Goal: Task Accomplishment & Management: Manage account settings

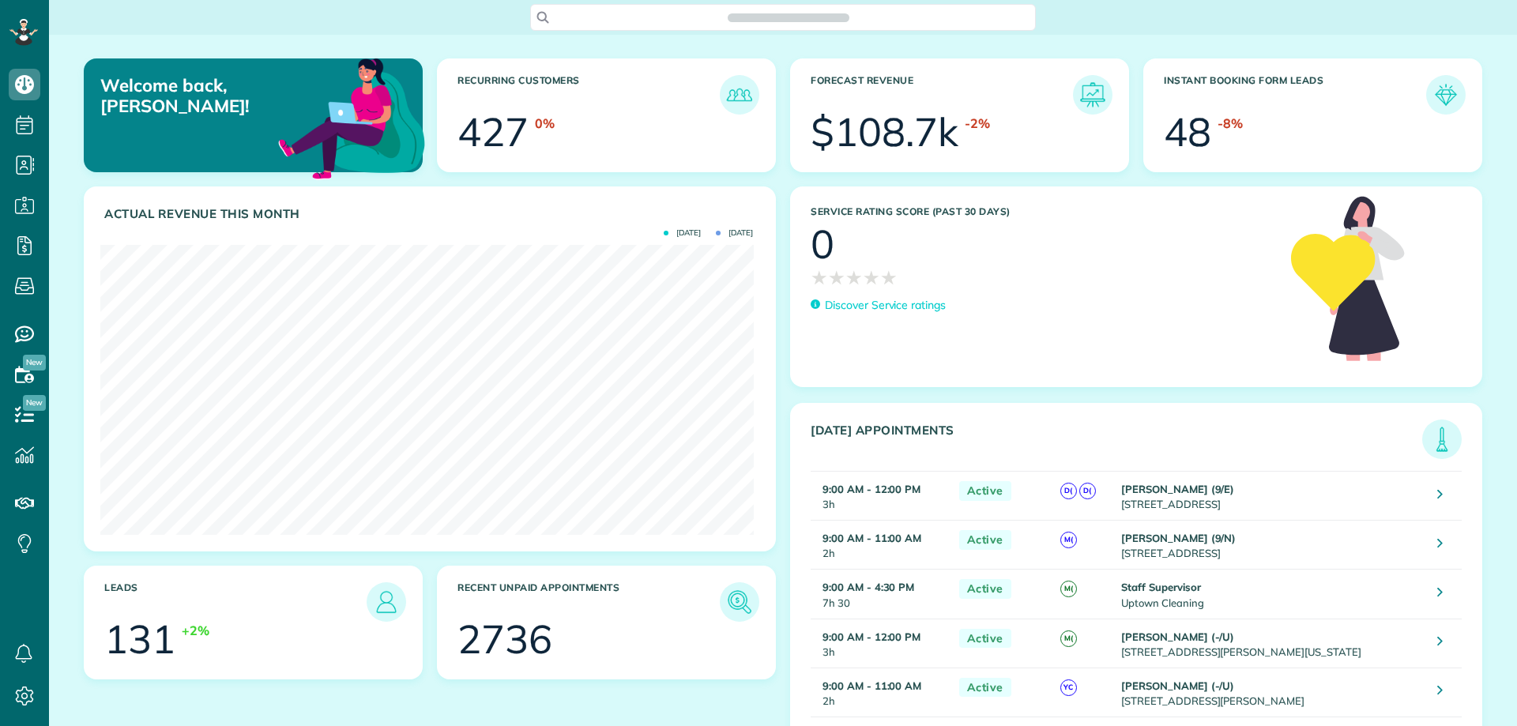
scroll to position [726, 49]
click at [20, 278] on use at bounding box center [24, 286] width 19 height 17
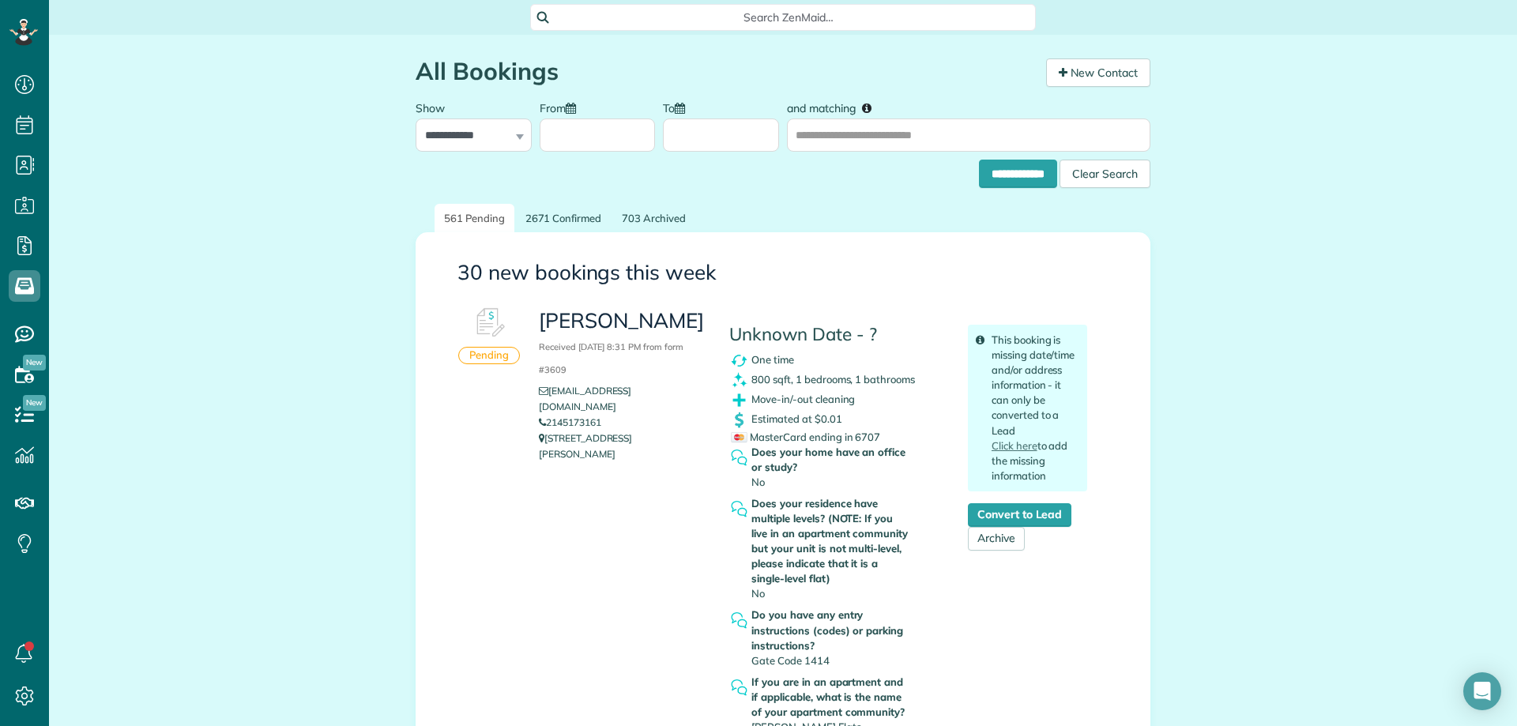
click at [30, 699] on icon at bounding box center [25, 696] width 32 height 32
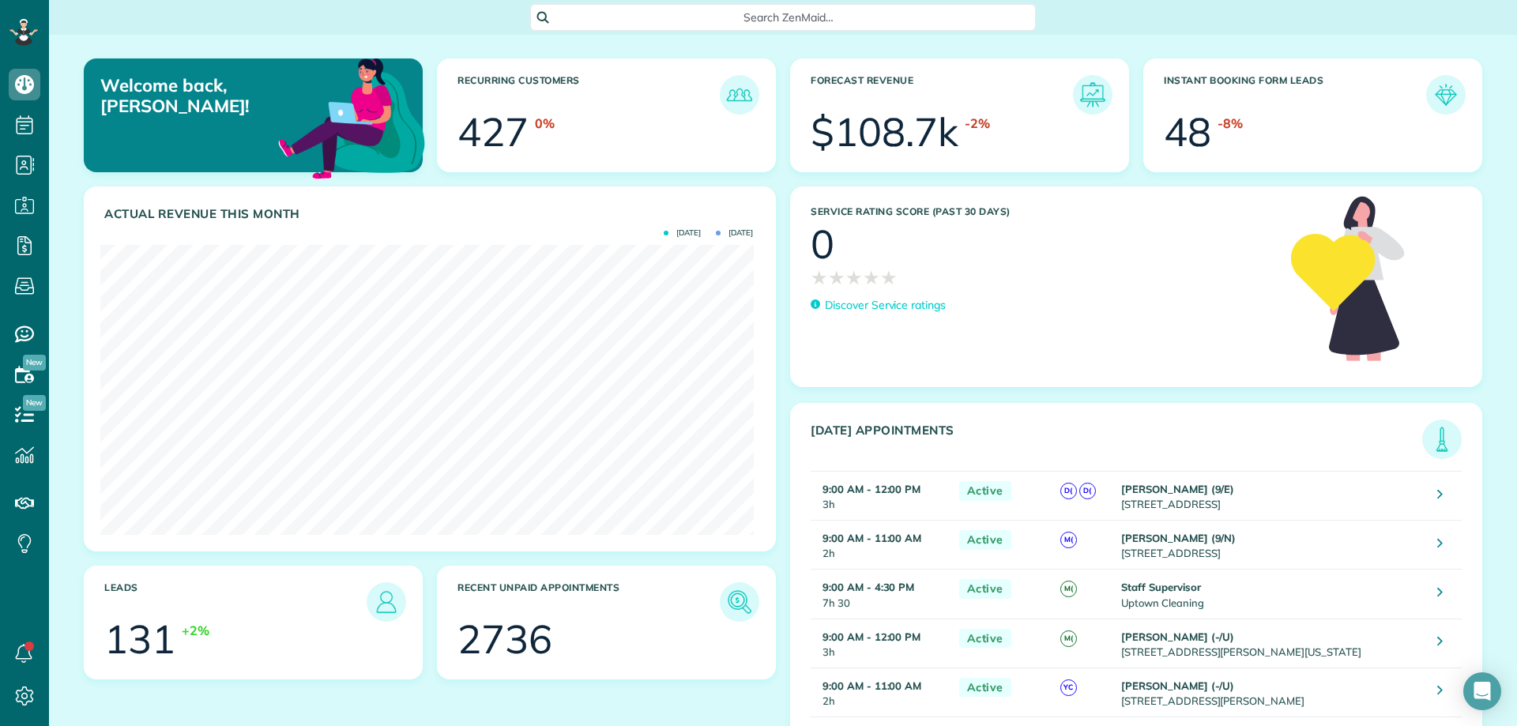
scroll to position [290, 653]
click at [21, 287] on icon at bounding box center [25, 286] width 32 height 32
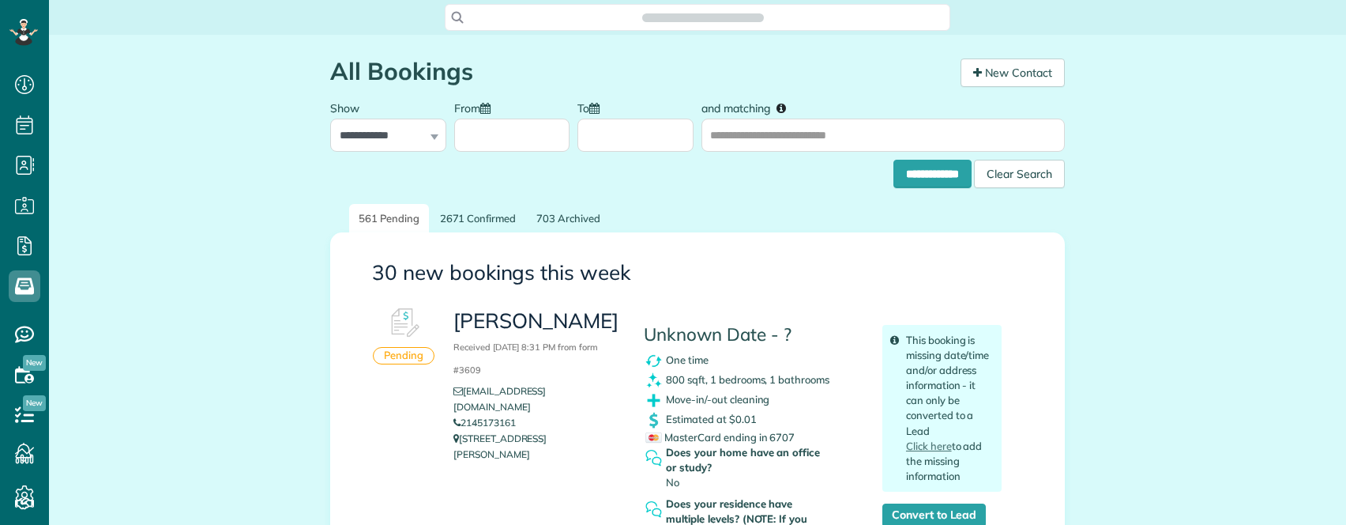
scroll to position [7, 7]
copy link "2145173161"
drag, startPoint x: 500, startPoint y: 408, endPoint x: 454, endPoint y: 411, distance: 46.7
click at [454, 415] on li "2145173161" at bounding box center [537, 423] width 167 height 16
drag, startPoint x: 591, startPoint y: 388, endPoint x: 506, endPoint y: 393, distance: 84.7
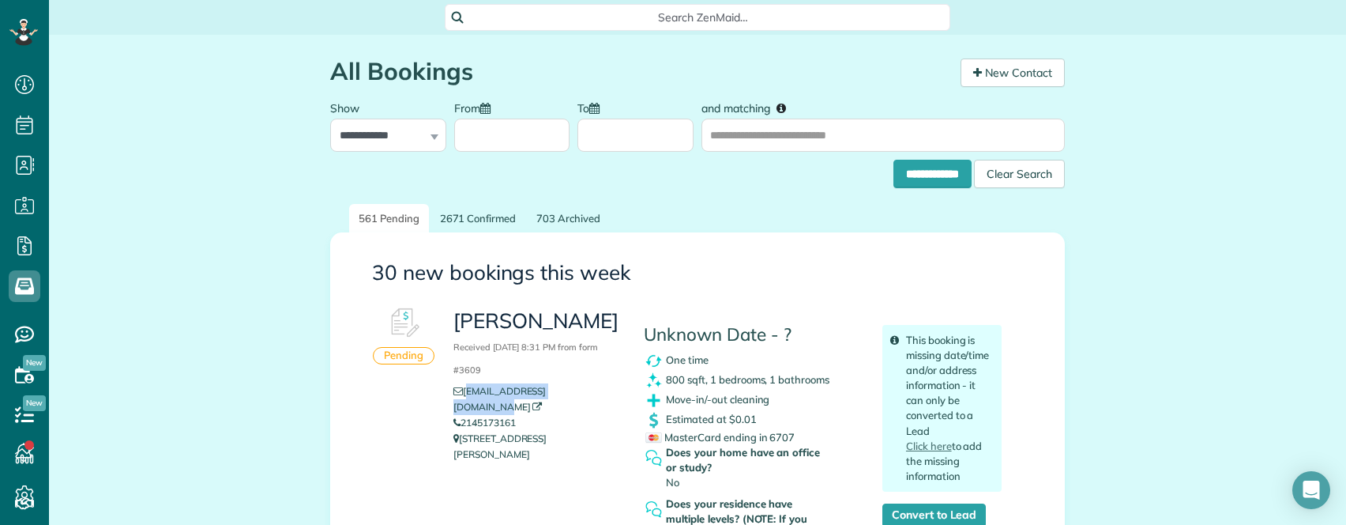
click at [466, 395] on li "clairemmorris@yahoo.com" at bounding box center [537, 399] width 167 height 32
copy link "airemmorris@yahoo.com"
click at [608, 389] on li "clairemmorris@yahoo.com" at bounding box center [537, 399] width 167 height 32
copy link "clairemmorris@yahoo.com"
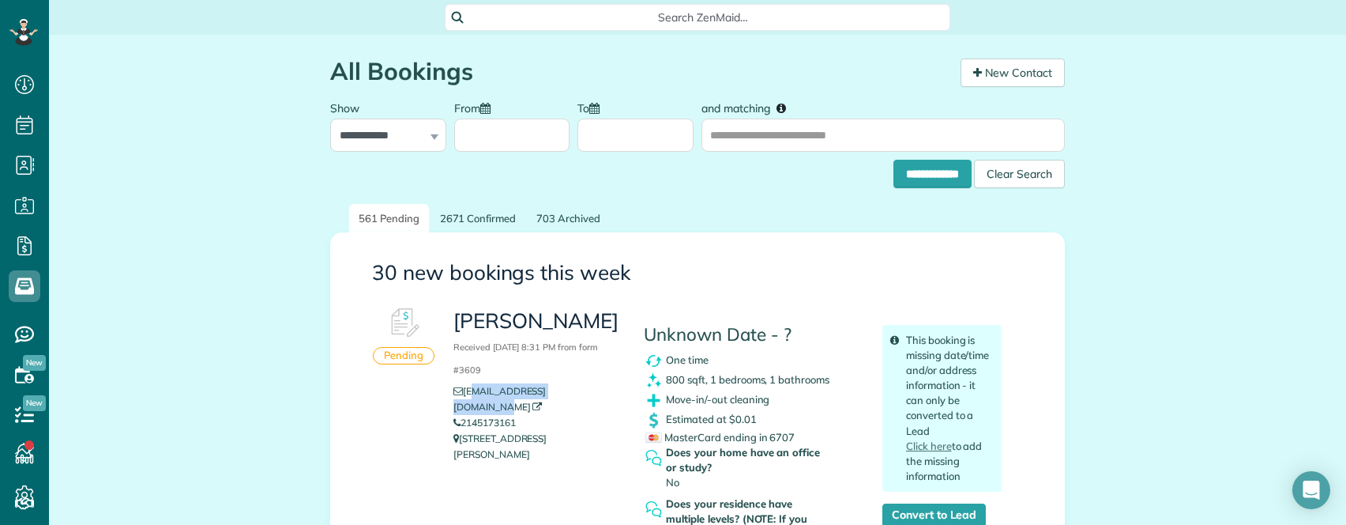
copy link "lairemmorris@yahoo.com"
copy link "clairemmorris@yahoo.com"
drag, startPoint x: 548, startPoint y: 386, endPoint x: 460, endPoint y: 390, distance: 87.8
click at [460, 390] on li "clairemmorris@yahoo.com" at bounding box center [537, 399] width 167 height 32
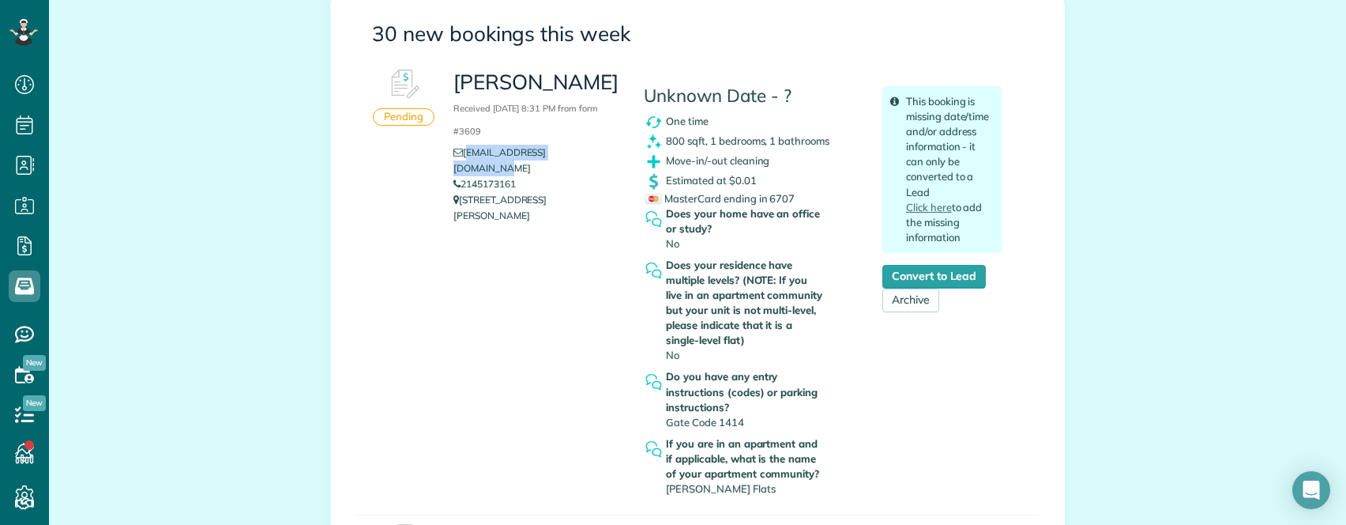
scroll to position [237, 0]
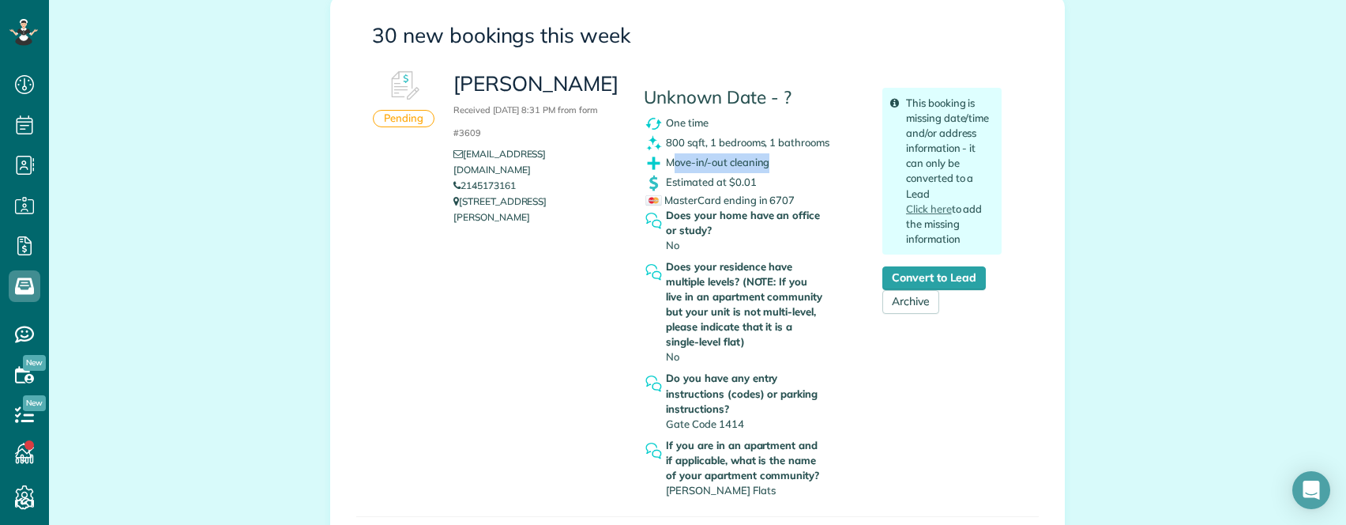
drag, startPoint x: 668, startPoint y: 159, endPoint x: 791, endPoint y: 164, distance: 122.6
click at [791, 164] on div "Move-in/-out cleaning" at bounding box center [751, 163] width 215 height 20
click at [821, 196] on div "MasterCard ending in 6707" at bounding box center [752, 200] width 213 height 15
click at [520, 299] on div "Claire Morris Received August 13, 2025 8:31 PM from form #3609 clairemmorris@ya…" at bounding box center [728, 283] width 572 height 442
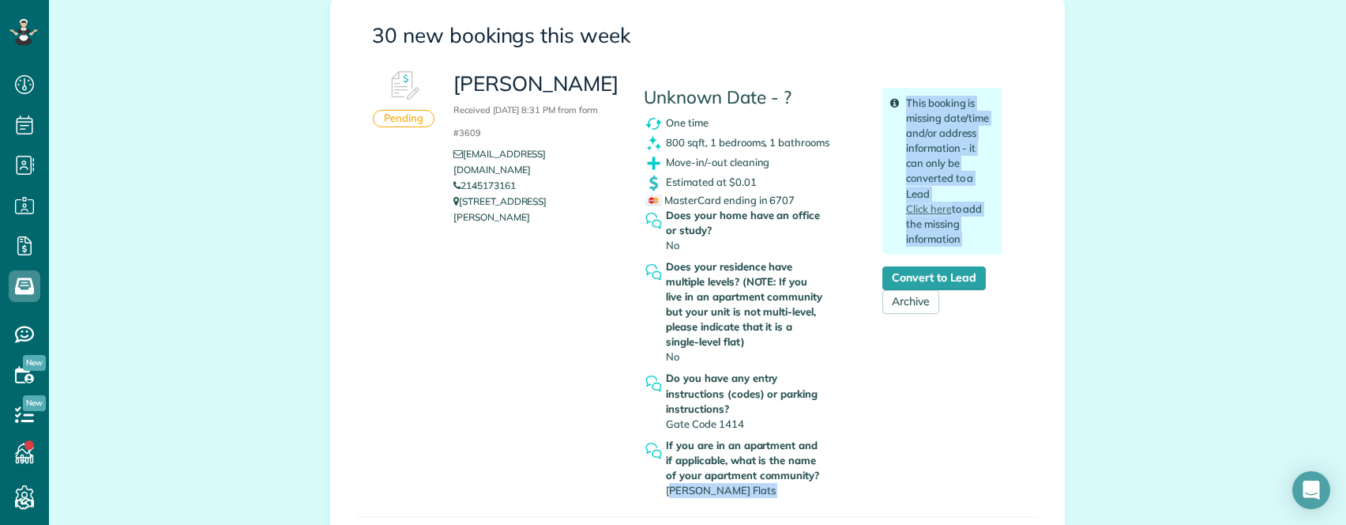
drag, startPoint x: 676, startPoint y: 496, endPoint x: 785, endPoint y: 505, distance: 109.4
click at [785, 505] on div "Pending Claire Morris Received August 13, 2025 8:31 PM from form #3609 clairemm…" at bounding box center [697, 289] width 683 height 454
click at [705, 484] on span "Fitzhugh Urban Flats" at bounding box center [720, 490] width 109 height 13
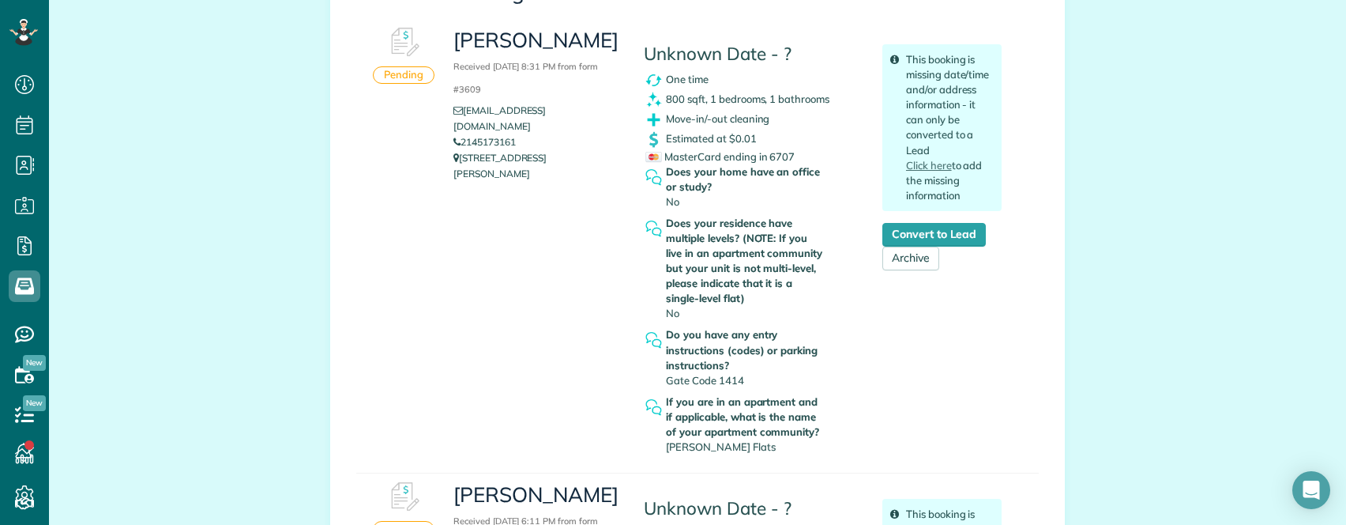
scroll to position [474, 0]
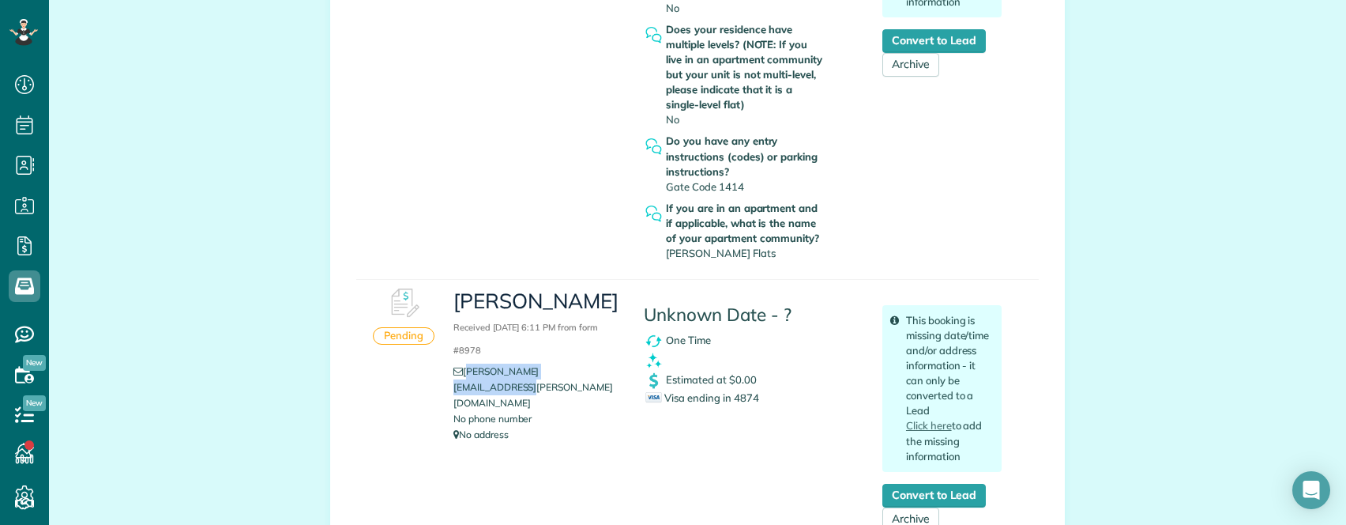
copy link "brian.kyle@gmfinancial.com"
drag, startPoint x: 568, startPoint y: 364, endPoint x: 460, endPoint y: 363, distance: 108.3
click at [460, 363] on li "brian.kyle@gmfinancial.com" at bounding box center [537, 386] width 167 height 47
copy link "brian.kyle@gmfinancial.com"
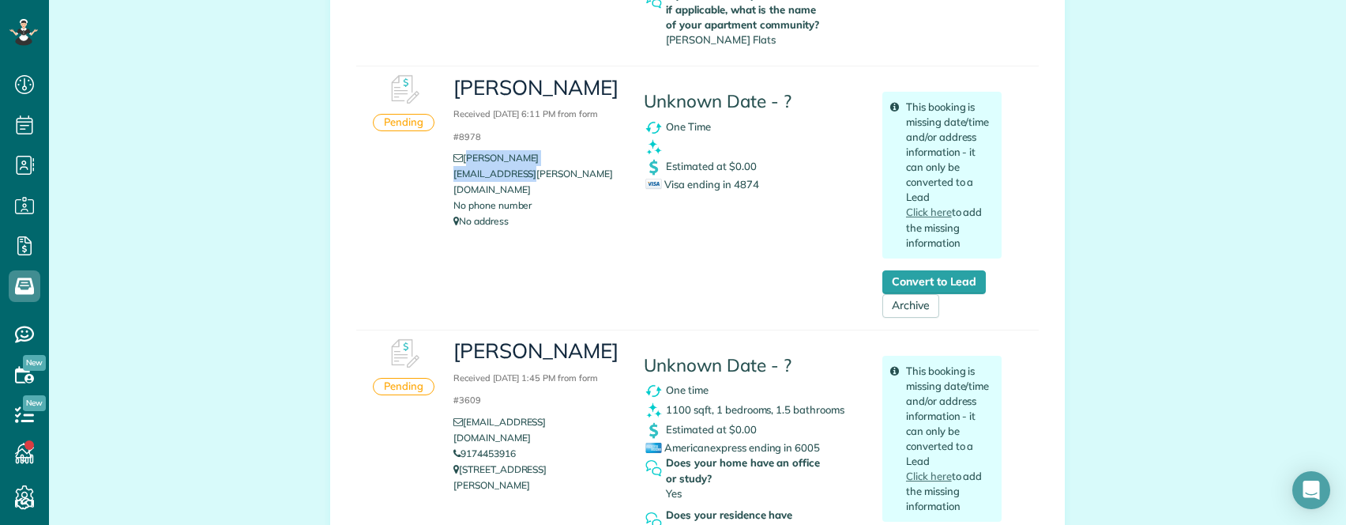
scroll to position [869, 0]
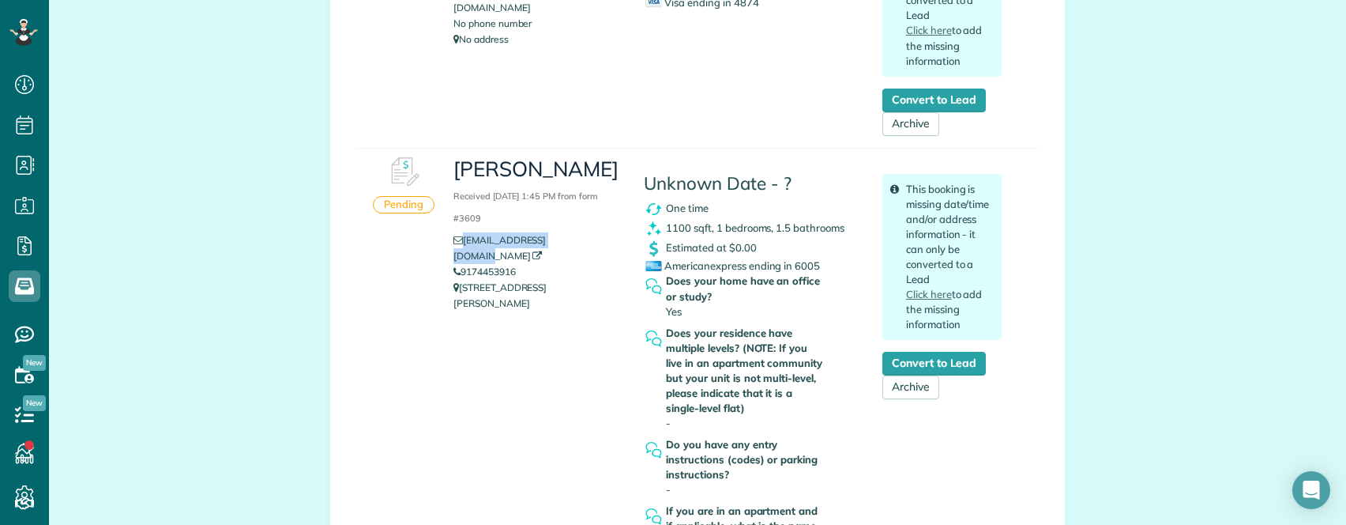
copy link "missyrob00@yahoo.com"
drag, startPoint x: 605, startPoint y: 241, endPoint x: 455, endPoint y: 242, distance: 150.1
click at [455, 242] on li "missyrob00@yahoo.com" at bounding box center [537, 248] width 167 height 32
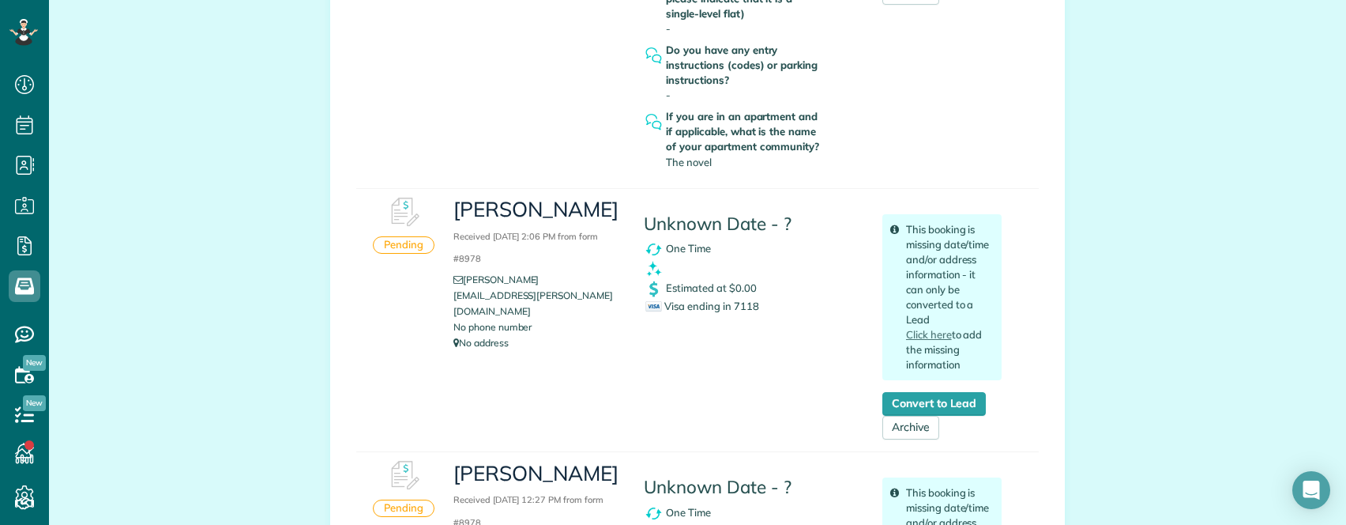
scroll to position [1264, 0]
copy h3 "Carlee Cox"
drag, startPoint x: 454, startPoint y: 208, endPoint x: 567, endPoint y: 209, distance: 112.2
click at [567, 209] on div "Carlee Cox Received August 09, 2025 2:06 PM from form #8978 carlee.cox@tcu.edu …" at bounding box center [537, 273] width 190 height 171
drag, startPoint x: 516, startPoint y: 281, endPoint x: 450, endPoint y: 283, distance: 66.4
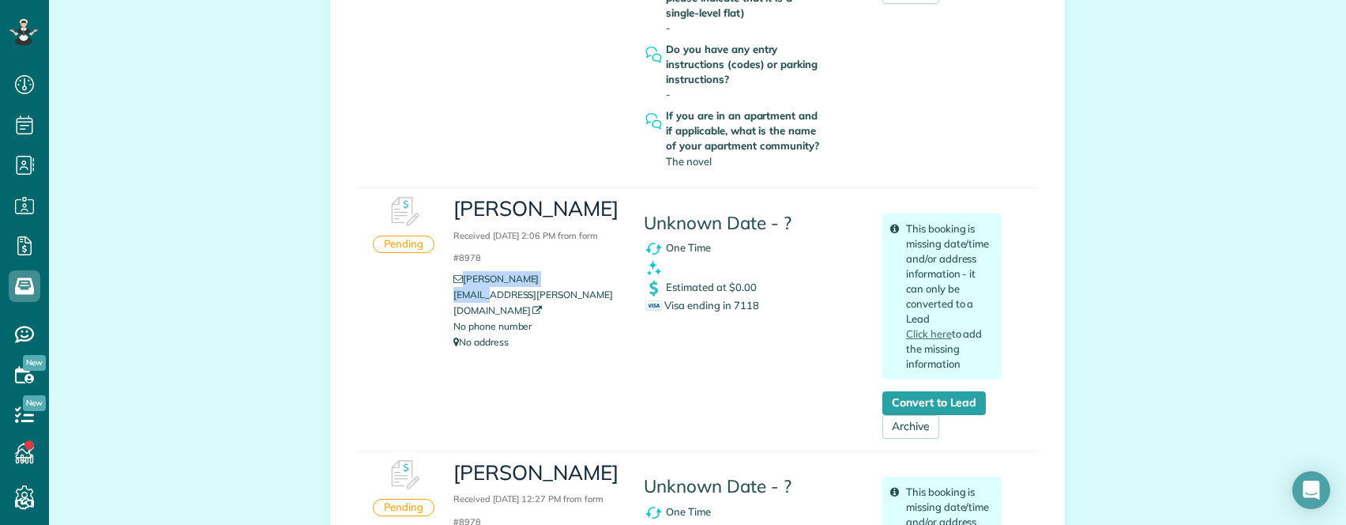
click at [458, 284] on li "carlee.cox@tcu.edu" at bounding box center [537, 294] width 167 height 47
drag, startPoint x: 445, startPoint y: 206, endPoint x: 578, endPoint y: 213, distance: 132.9
click at [578, 213] on div "Carlee Cox Received August 09, 2025 2:06 PM from form #8978 carlee.cox@tcu.edu …" at bounding box center [537, 273] width 190 height 171
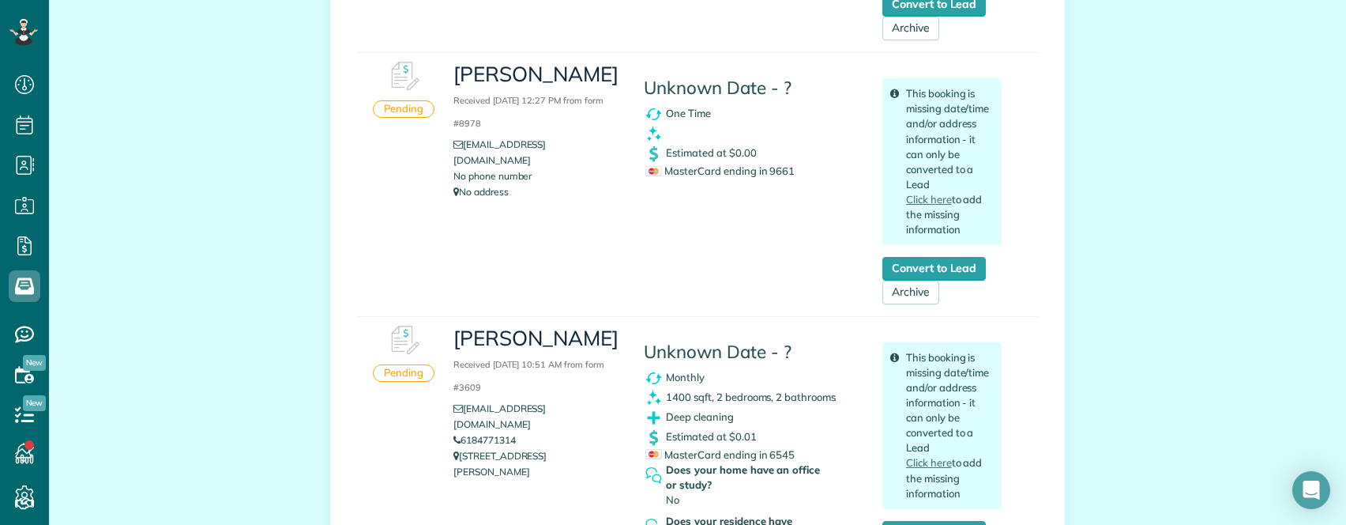
scroll to position [1738, 0]
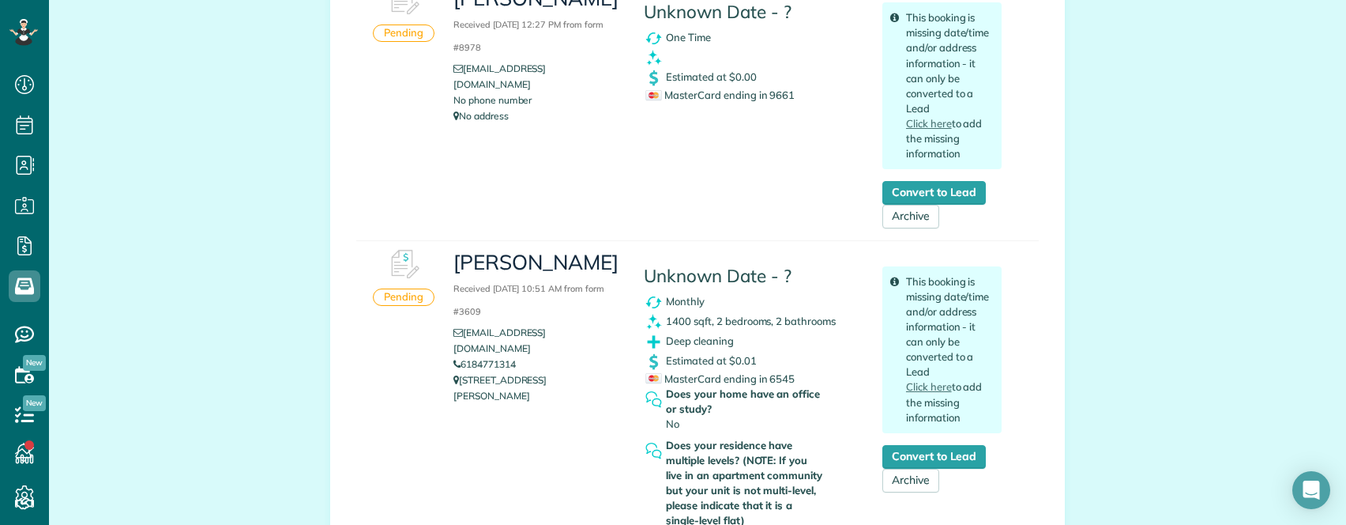
drag, startPoint x: 593, startPoint y: 265, endPoint x: 449, endPoint y: 269, distance: 143.9
click at [454, 269] on h3 "Gracie Crosson Received August 09, 2025 10:51 AM from form #3609" at bounding box center [537, 285] width 167 height 68
